Goal: Obtain resource: Download file/media

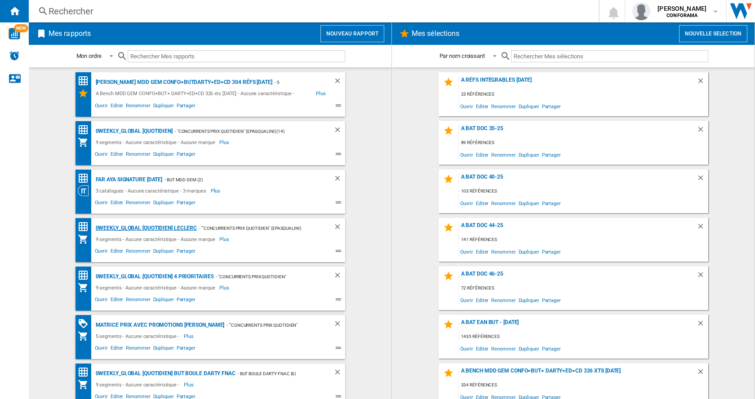
scroll to position [35, 0]
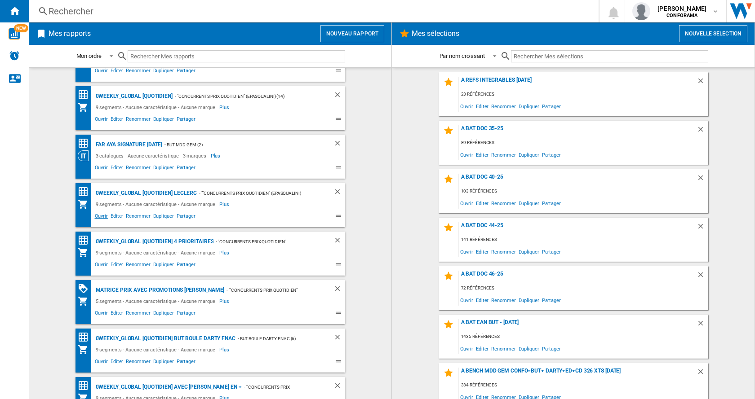
click at [100, 218] on span "Ouvrir" at bounding box center [101, 217] width 16 height 11
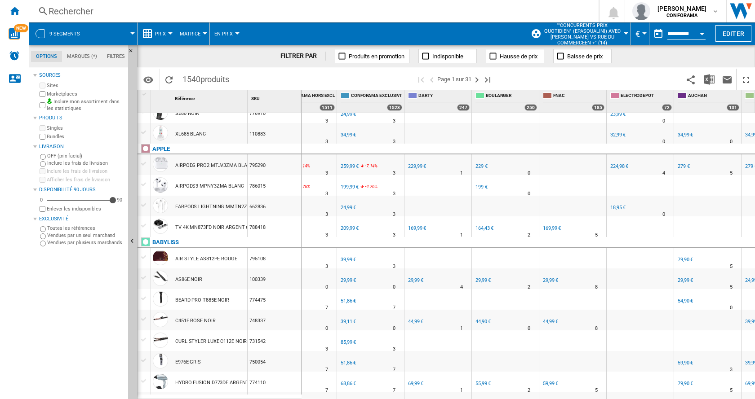
click at [483, 228] on div "164,43 €" at bounding box center [484, 229] width 18 height 6
click at [551, 320] on div "44,99 €" at bounding box center [550, 322] width 15 height 6
click at [483, 326] on div "44,90 €" at bounding box center [482, 322] width 17 height 9
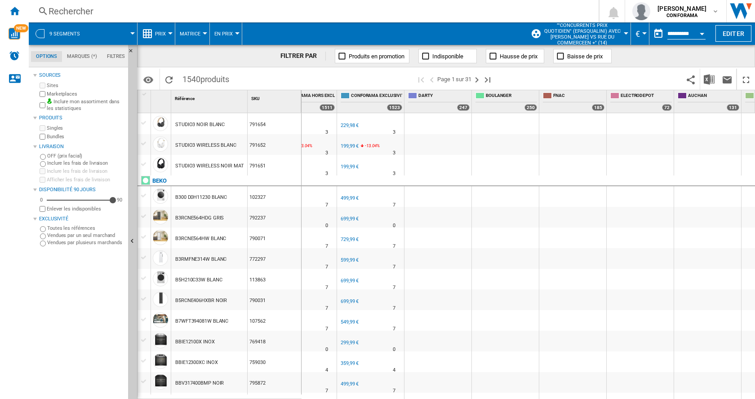
scroll to position [812, 0]
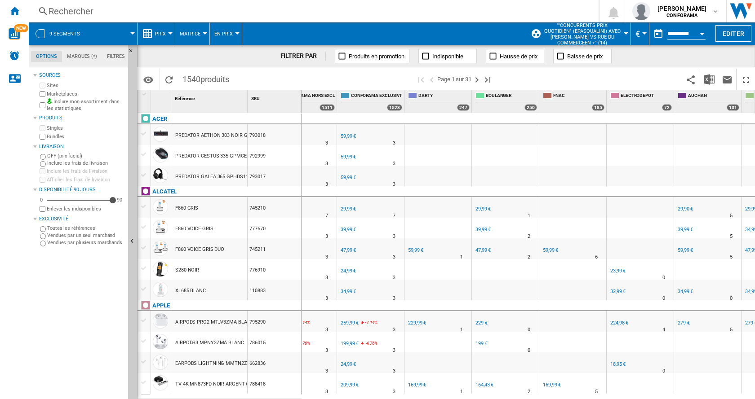
click at [618, 272] on div "23,99 €" at bounding box center [617, 271] width 15 height 6
click at [620, 324] on div "224,98 €" at bounding box center [619, 323] width 18 height 6
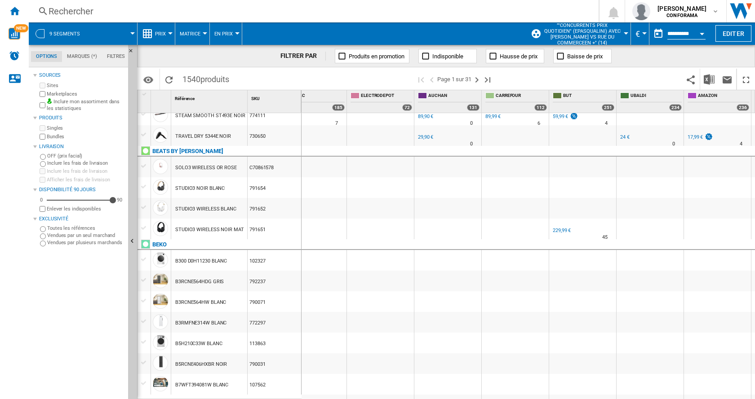
scroll to position [0, 558]
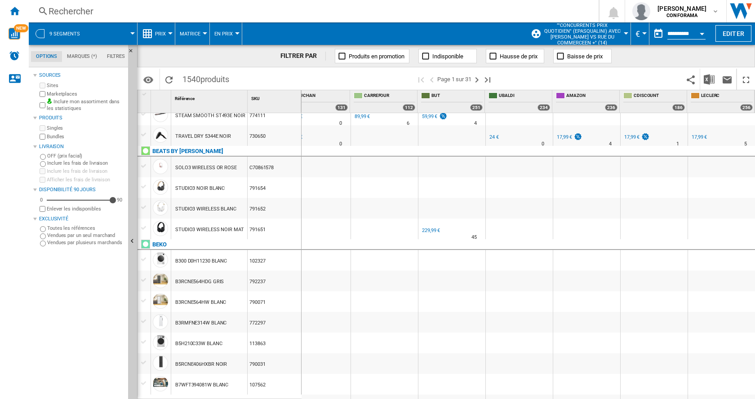
click at [564, 138] on div "17,99 €" at bounding box center [564, 137] width 15 height 6
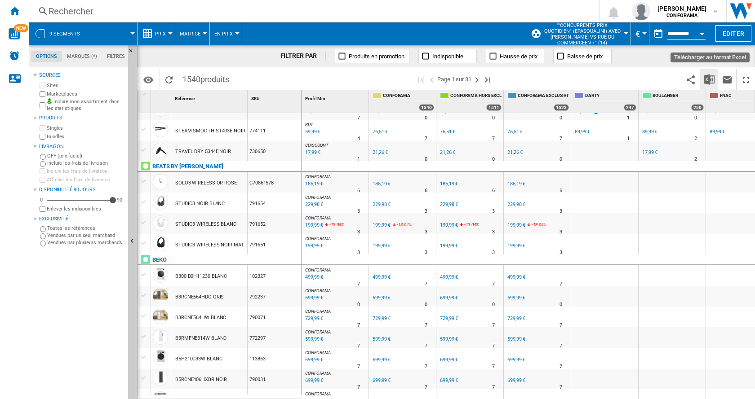
click at [708, 76] on img "Télécharger au format Excel" at bounding box center [709, 79] width 11 height 11
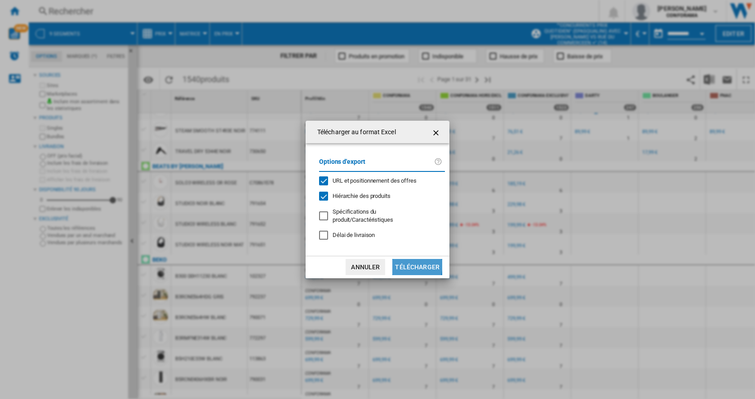
click at [408, 262] on button "Télécharger" at bounding box center [417, 267] width 50 height 16
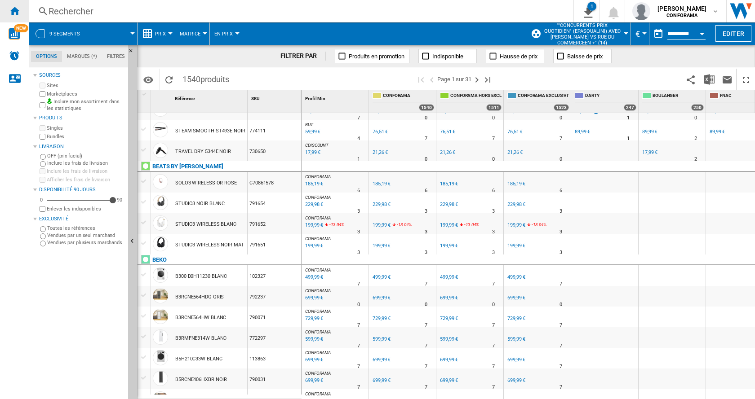
click at [14, 11] on ng-md-icon "Accueil" at bounding box center [14, 10] width 11 height 11
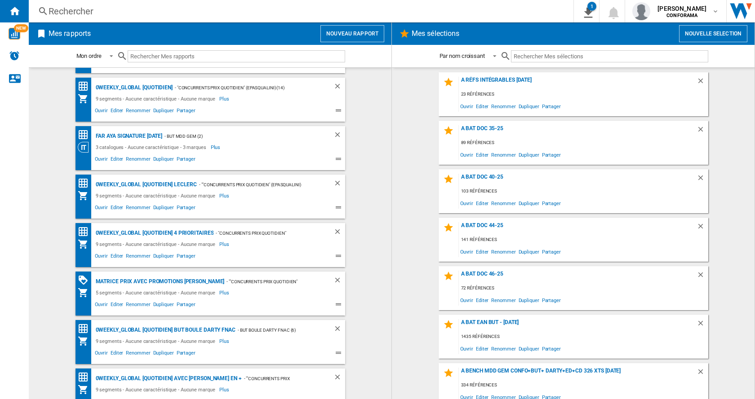
scroll to position [46, 0]
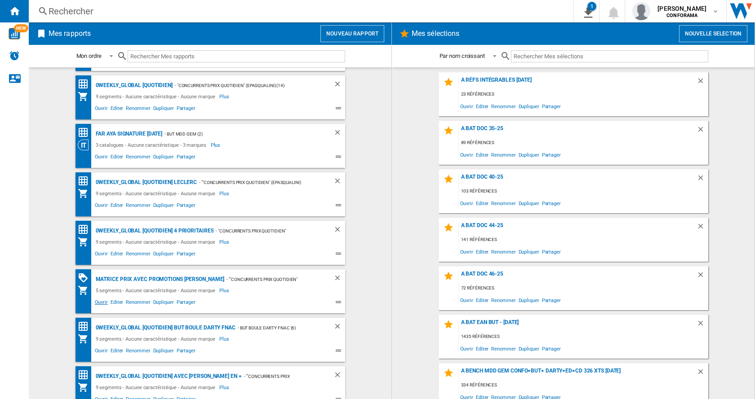
click at [99, 302] on span "Ouvrir" at bounding box center [101, 303] width 16 height 11
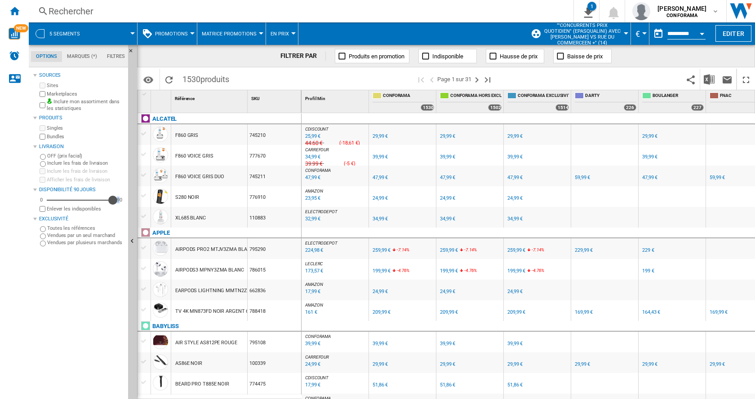
drag, startPoint x: 54, startPoint y: 199, endPoint x: 119, endPoint y: 203, distance: 64.8
click at [119, 203] on div "0 90 90" at bounding box center [81, 200] width 87 height 9
click at [711, 80] on img "Télécharger au format Excel" at bounding box center [709, 79] width 11 height 11
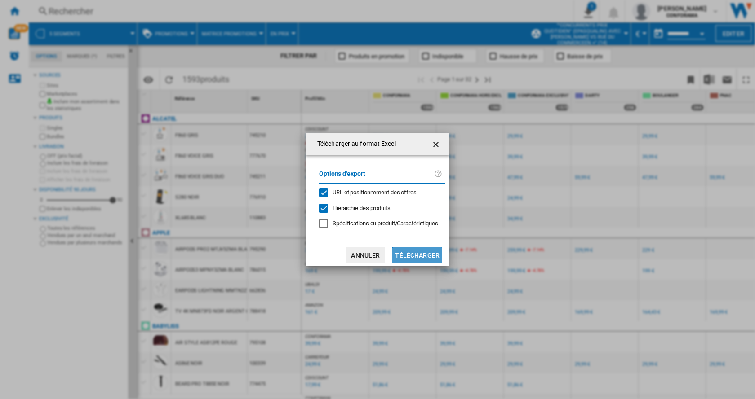
click at [422, 253] on button "Télécharger" at bounding box center [417, 256] width 50 height 16
